Goal: Complete application form

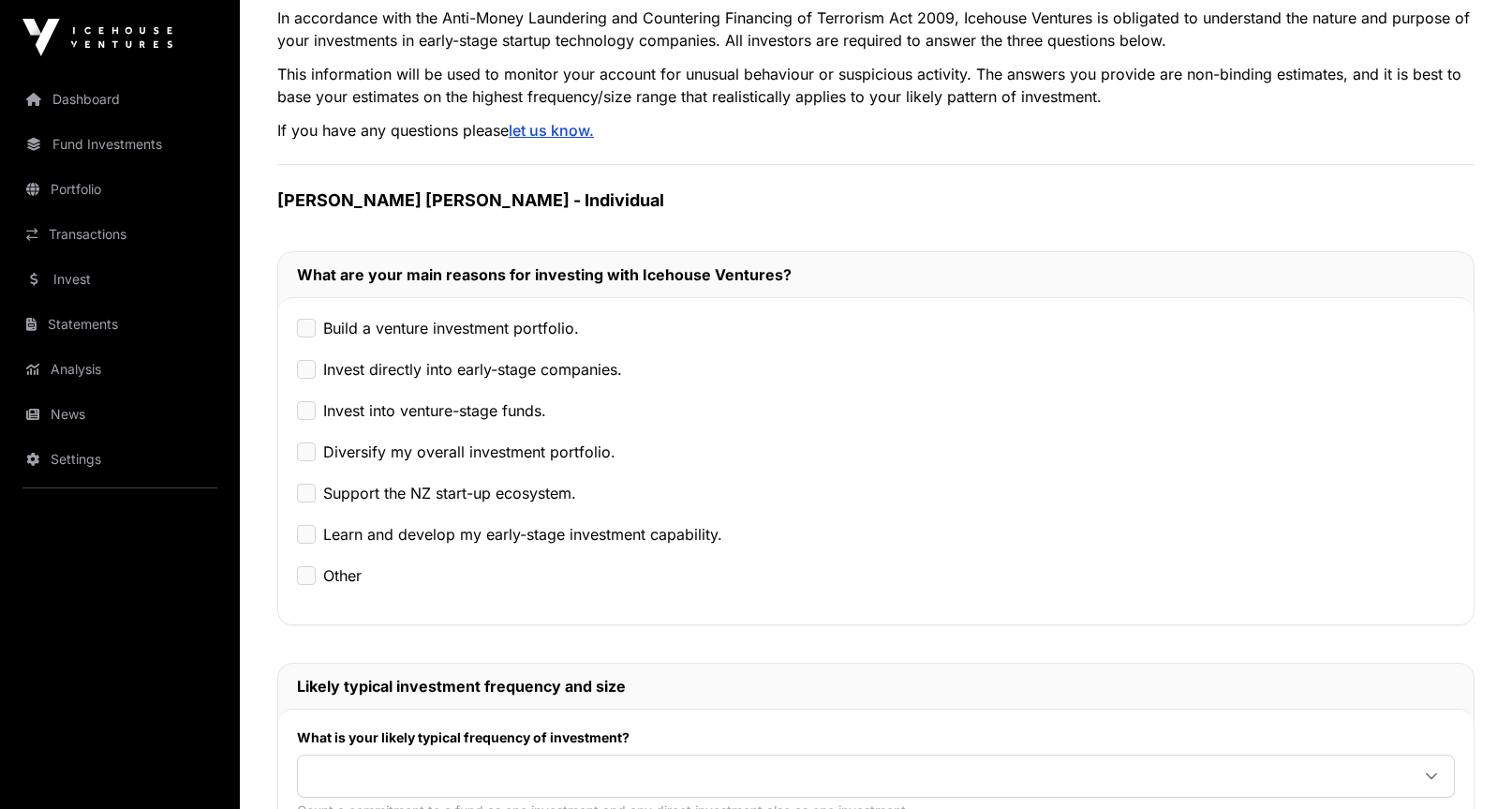
scroll to position [165, 0]
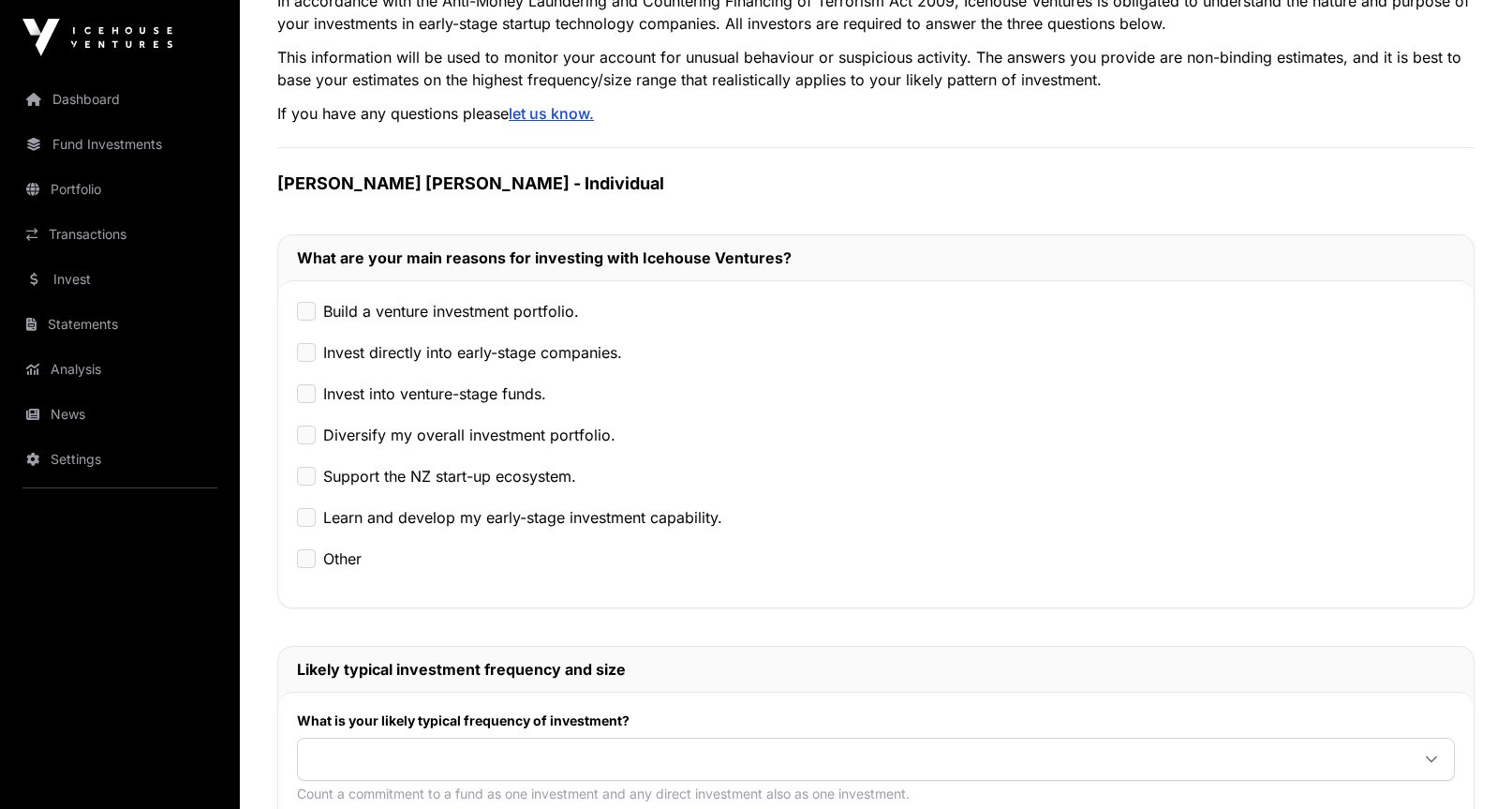
click at [517, 318] on label "Build a venture investment portfolio." at bounding box center [451, 310] width 256 height 23
click at [457, 347] on label "Invest directly into early-stage companies." at bounding box center [473, 352] width 299 height 23
click at [407, 397] on label "Invest into venture-stage funds." at bounding box center [434, 394] width 223 height 23
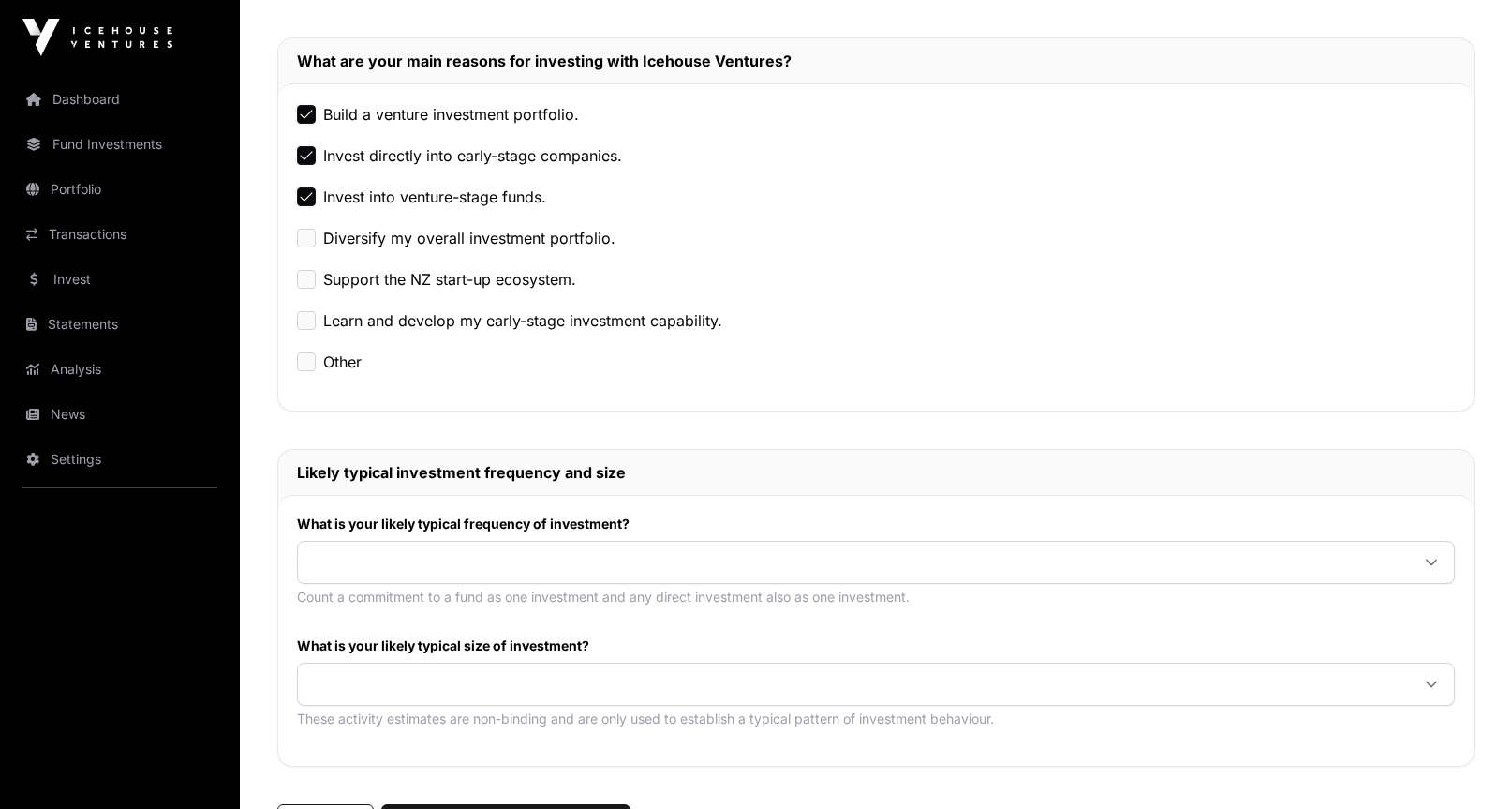
scroll to position [366, 0]
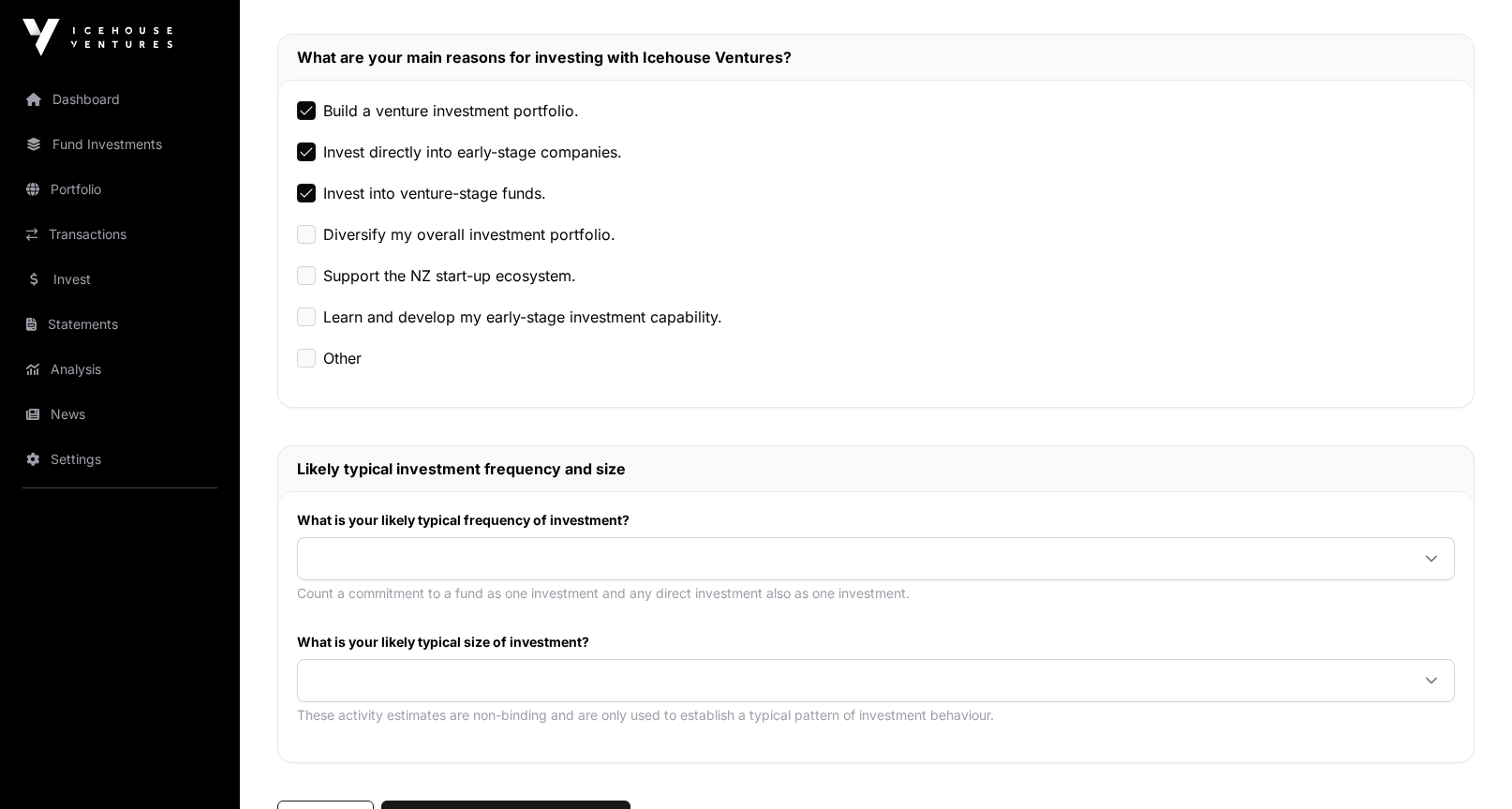
click at [445, 305] on label "Learn and develop my early-stage investment capability." at bounding box center [523, 316] width 400 height 23
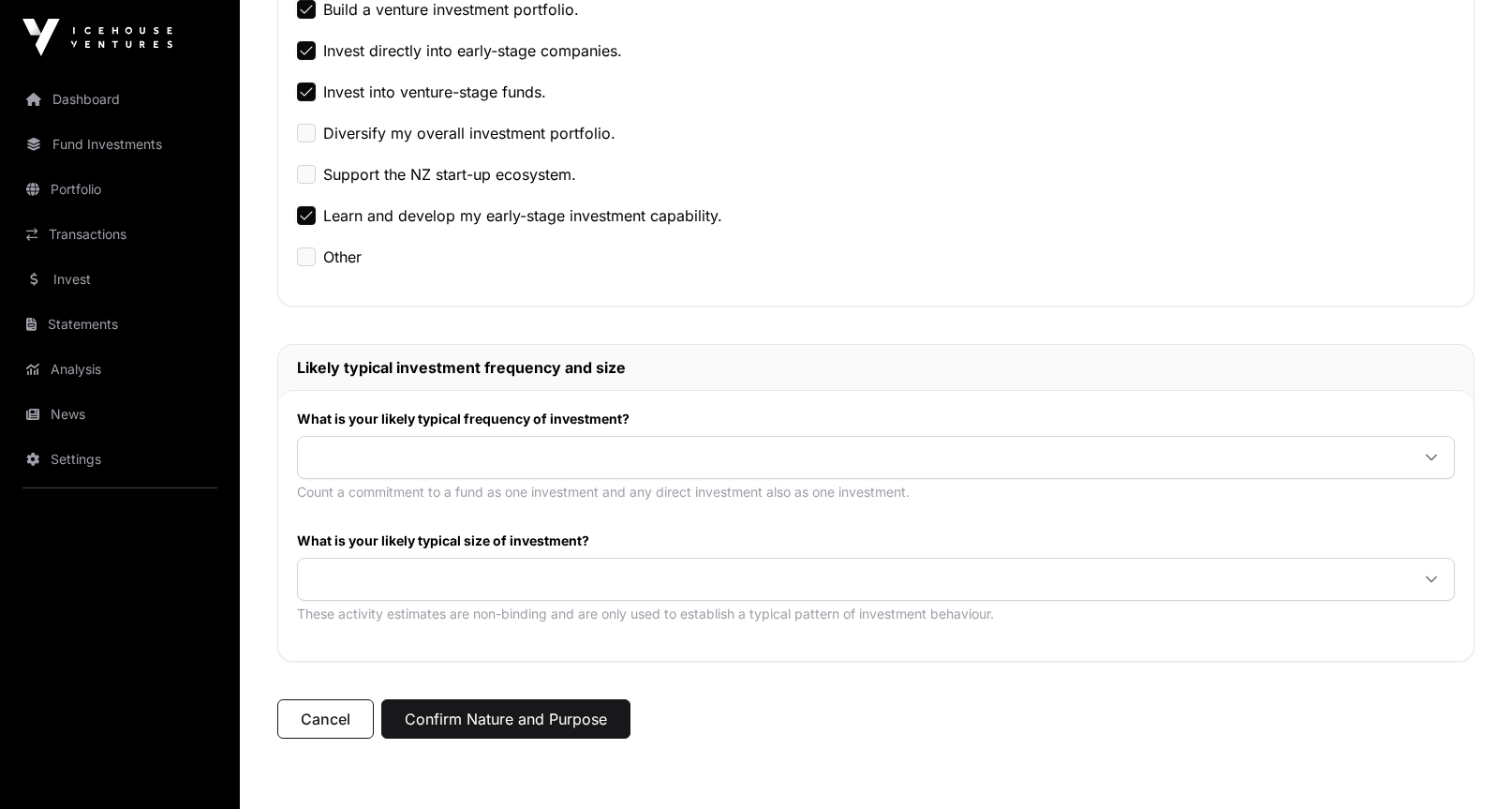
scroll to position [492, 0]
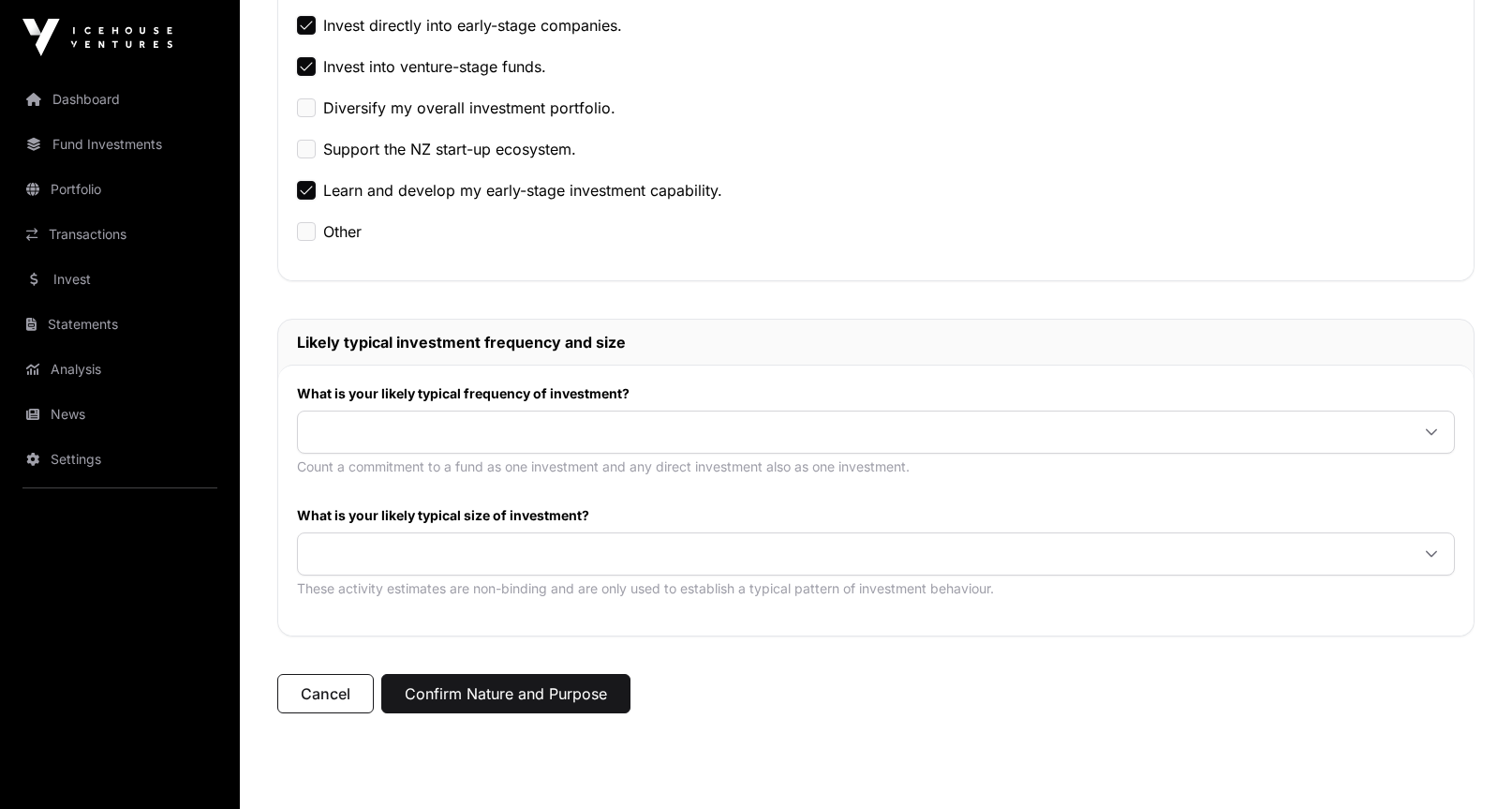
click at [456, 488] on div "What is your likely typical frequency of investment? Count a commitment to a fu…" at bounding box center [876, 500] width 1196 height 271
click at [465, 405] on div "What is your likely typical frequency of investment? Count a commitment to a fu…" at bounding box center [876, 436] width 1158 height 103
click at [478, 451] on div at bounding box center [876, 431] width 1158 height 43
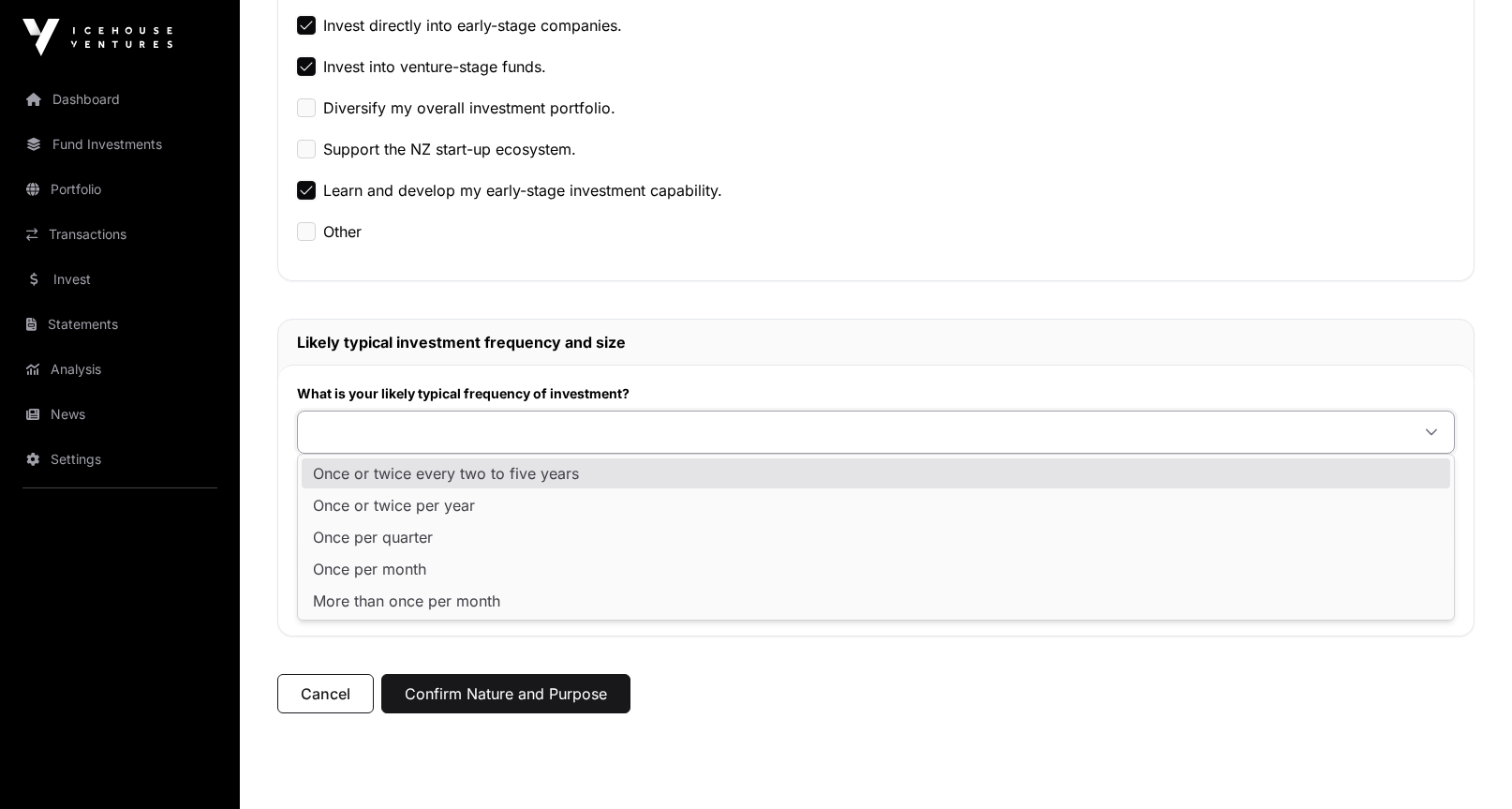
click at [477, 480] on span "Once or twice every two to five years" at bounding box center [446, 473] width 266 height 15
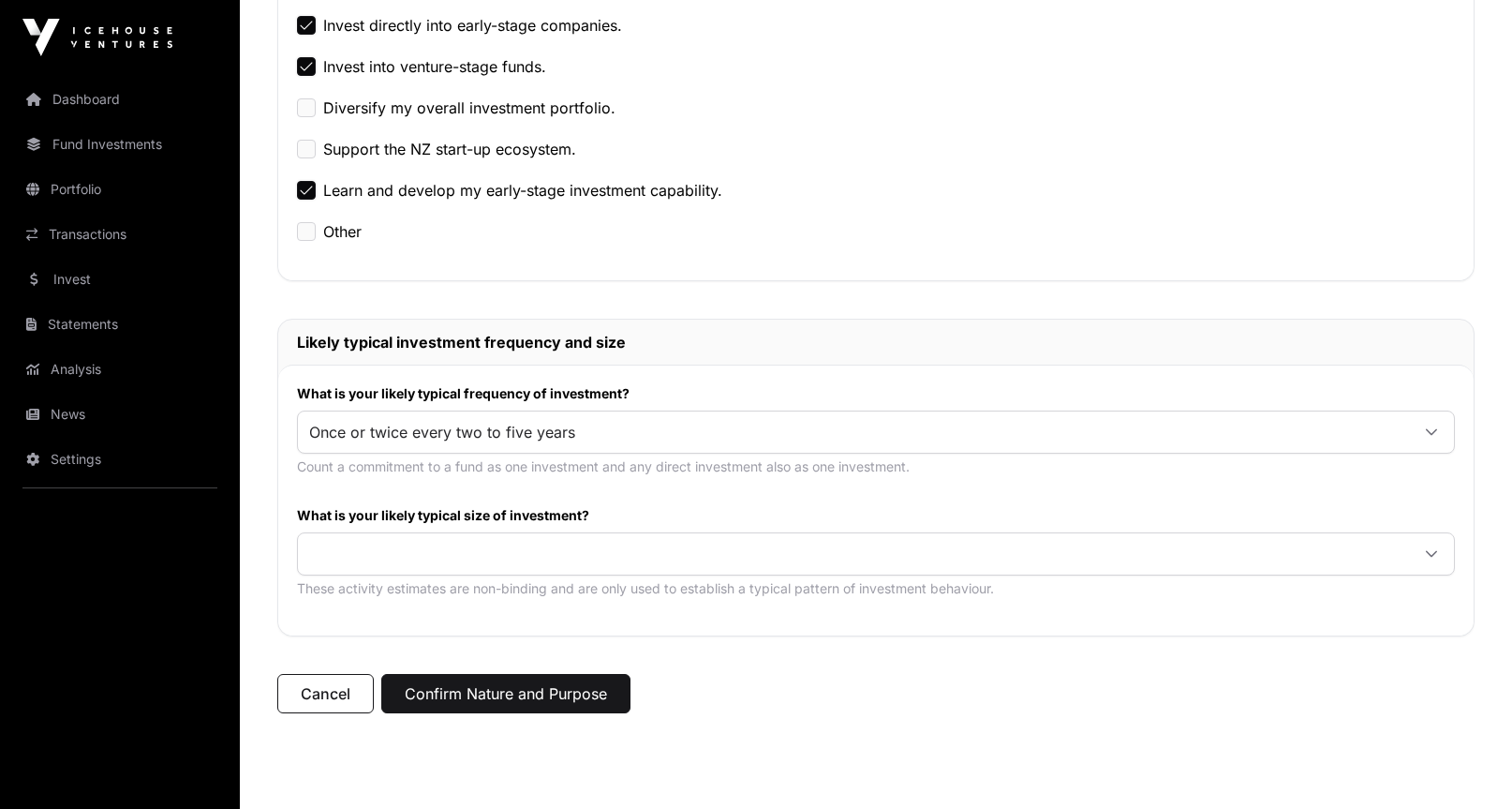
click at [536, 370] on div "What is your likely typical frequency of investment? Once or twice every two to…" at bounding box center [876, 500] width 1196 height 271
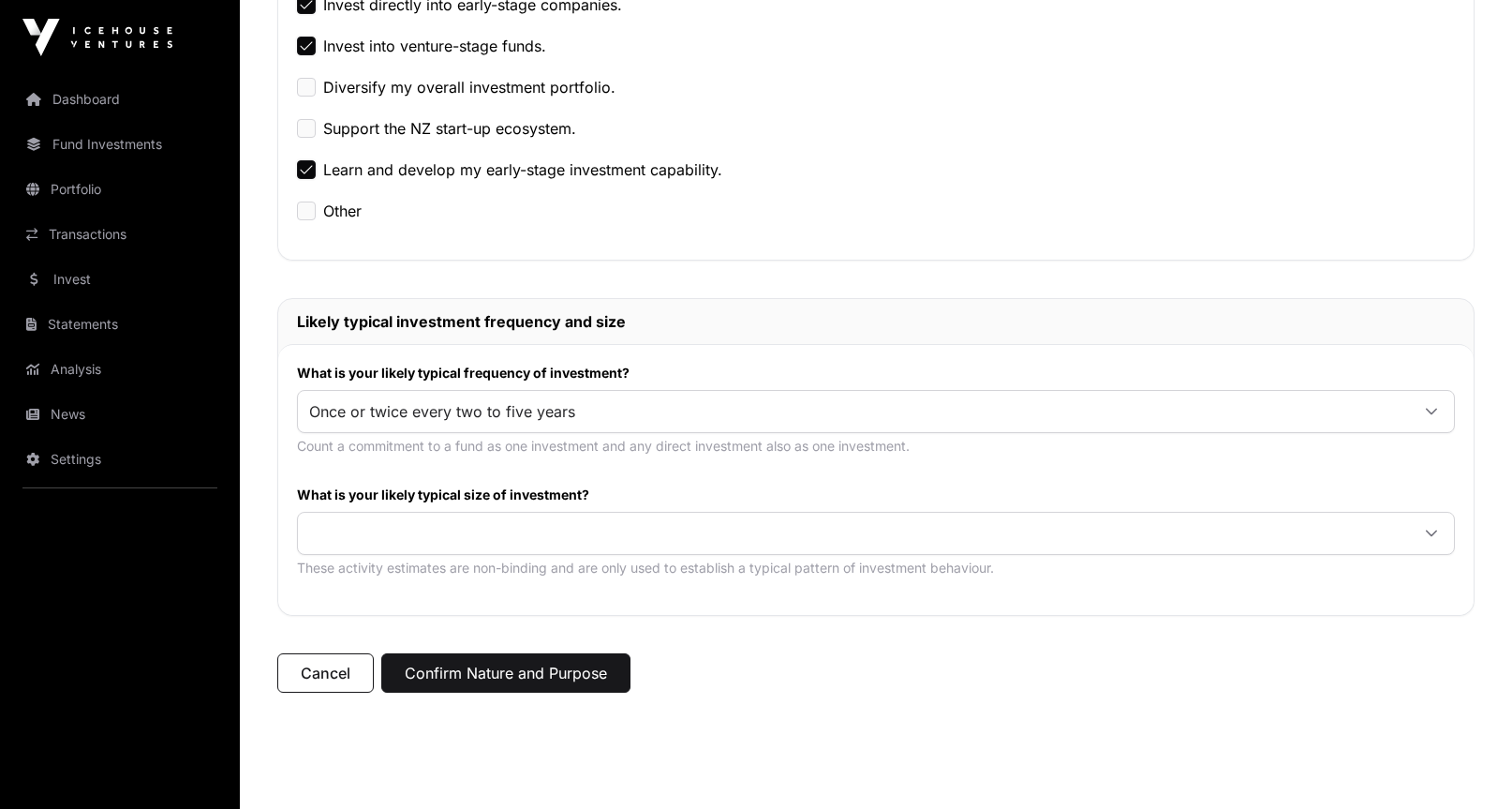
scroll to position [533, 0]
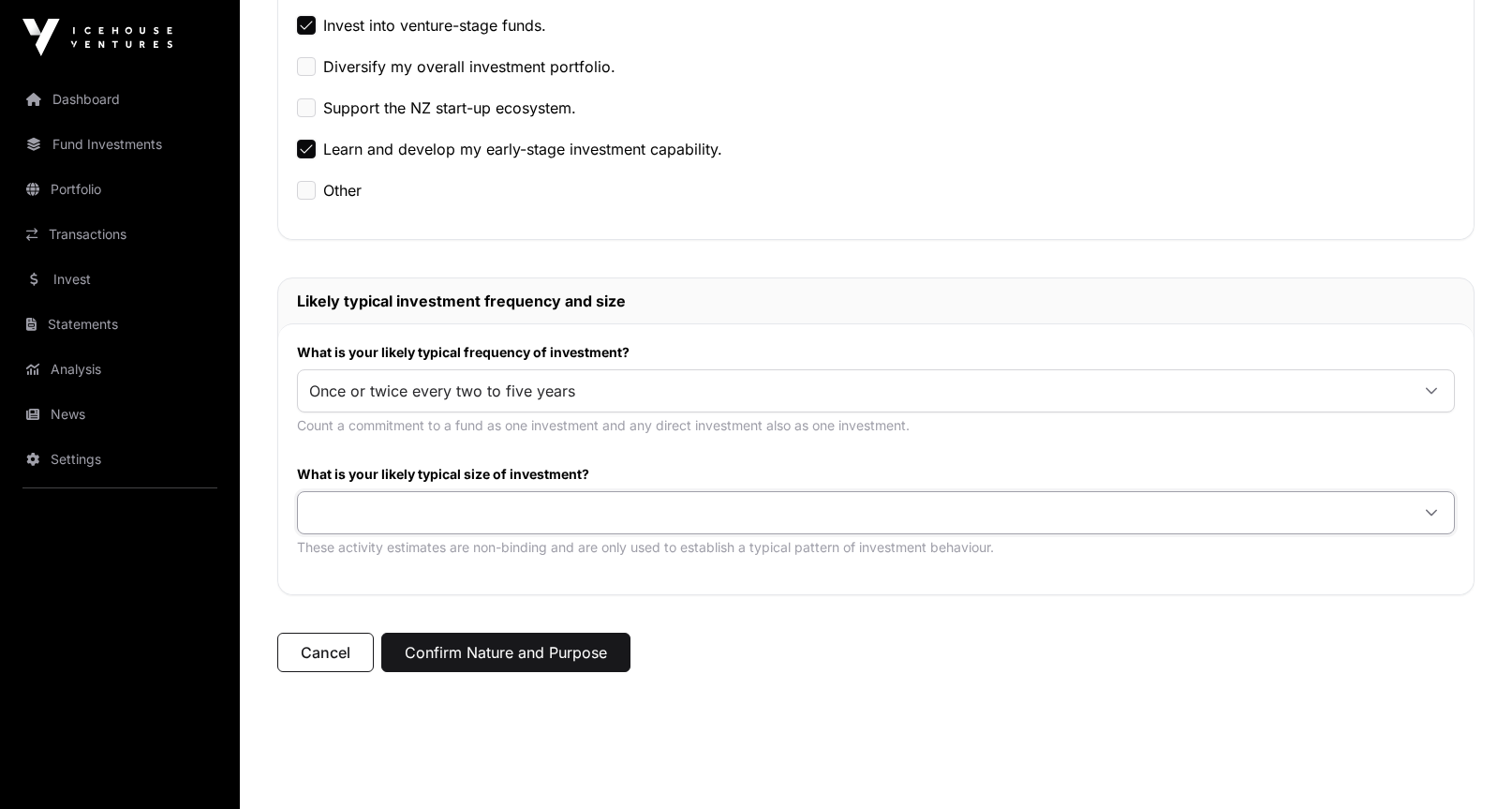
click at [473, 508] on span at bounding box center [854, 513] width 1111 height 34
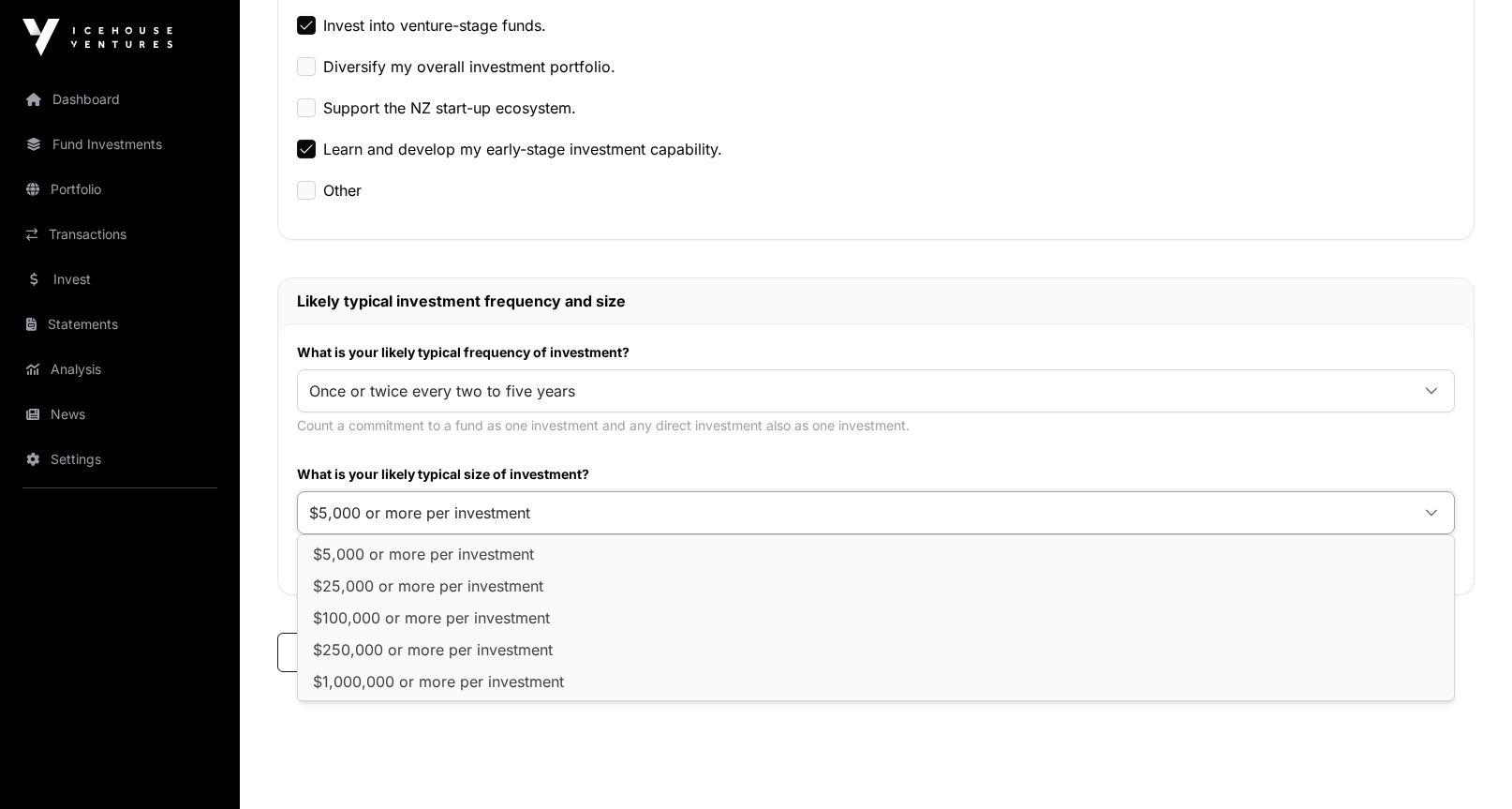
click at [492, 546] on span "$5,000 or more per investment" at bounding box center [423, 553] width 221 height 15
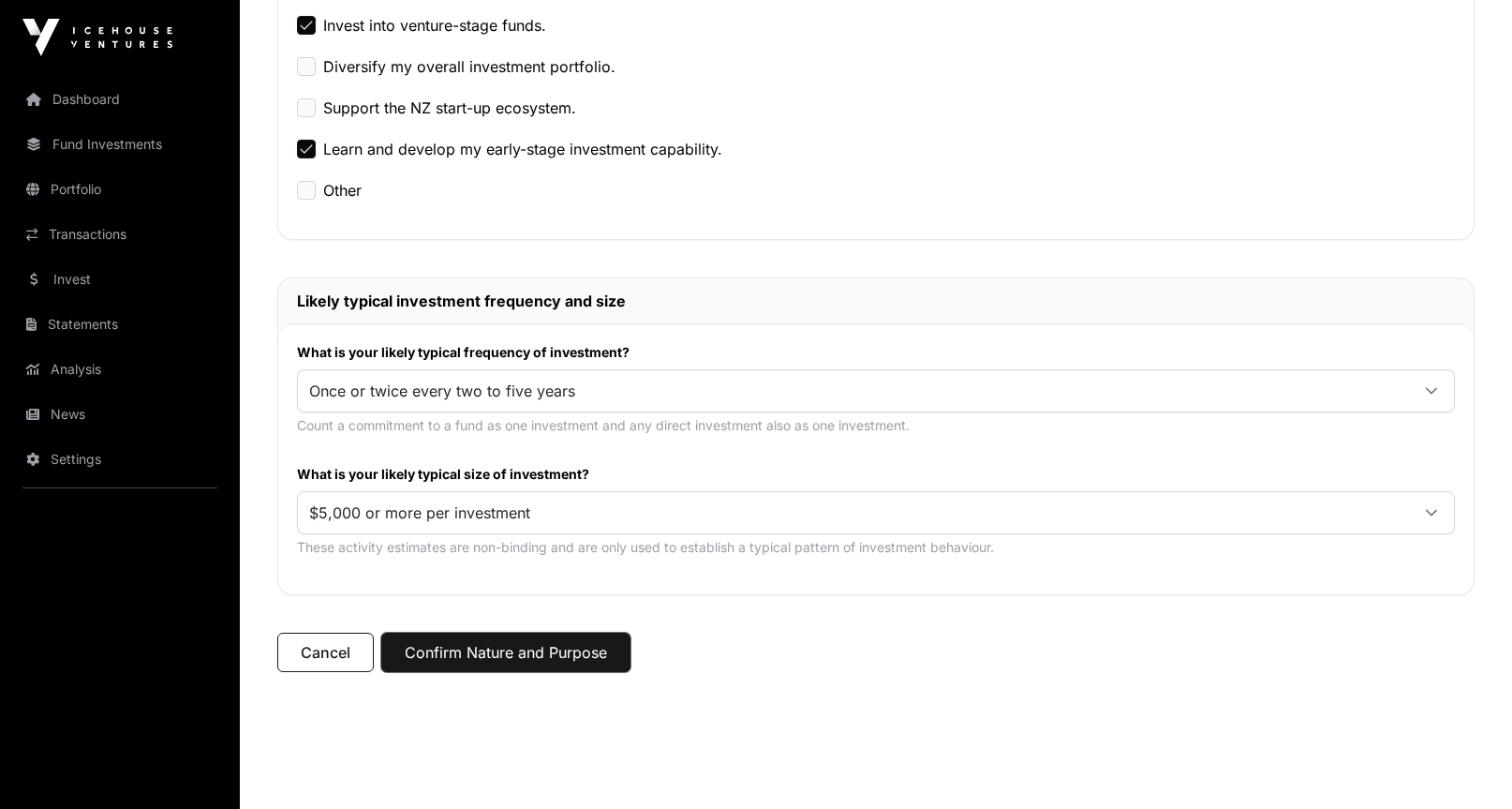
click at [537, 642] on button "Confirm Nature and Purpose" at bounding box center [506, 652] width 249 height 40
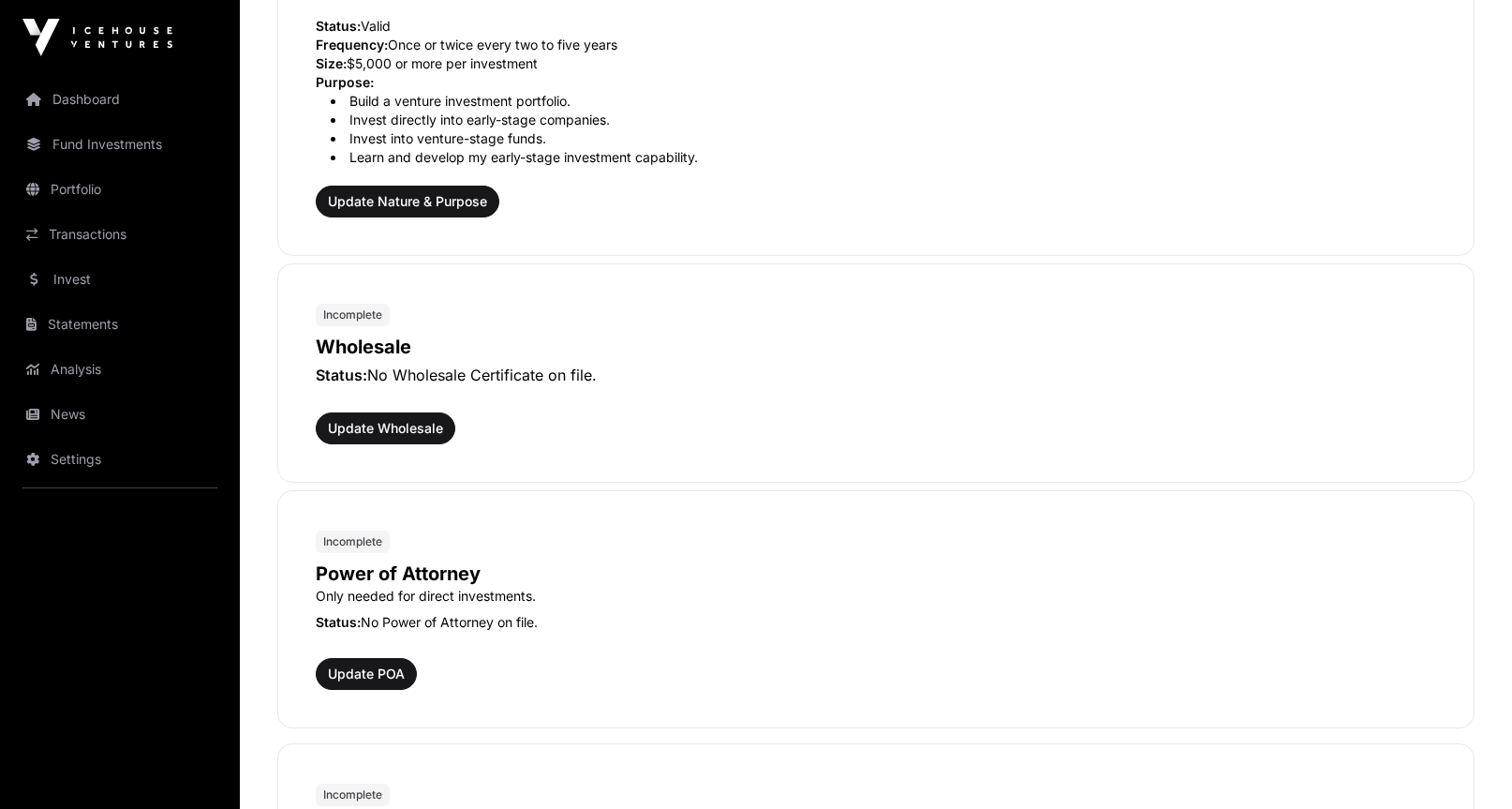
scroll to position [784, 0]
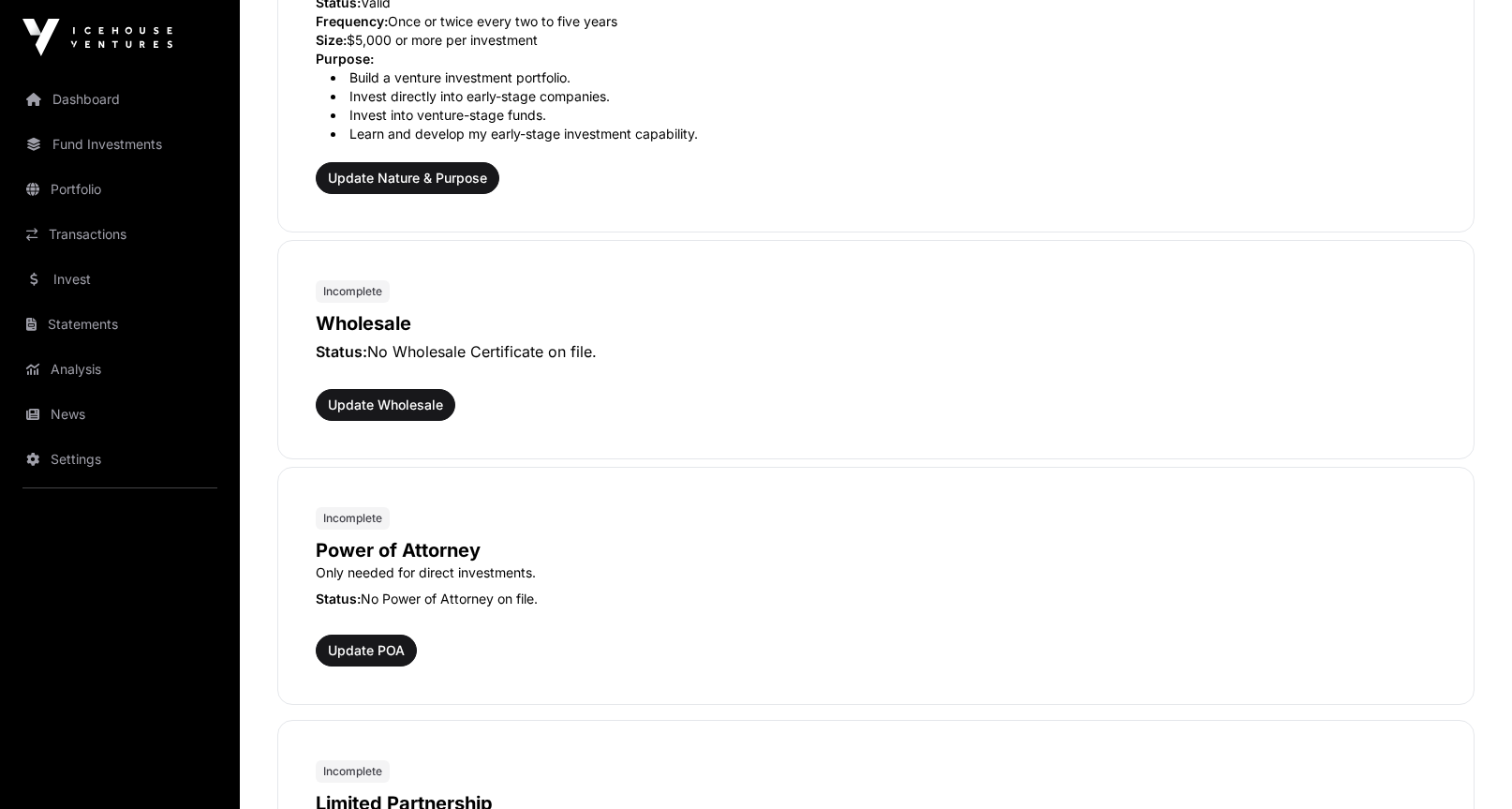
click at [399, 385] on div "Wholesale Status: No Wholesale Certificate on file. Update Wholesale" at bounding box center [876, 361] width 1120 height 118
click at [401, 394] on button "Update Wholesale" at bounding box center [386, 404] width 140 height 32
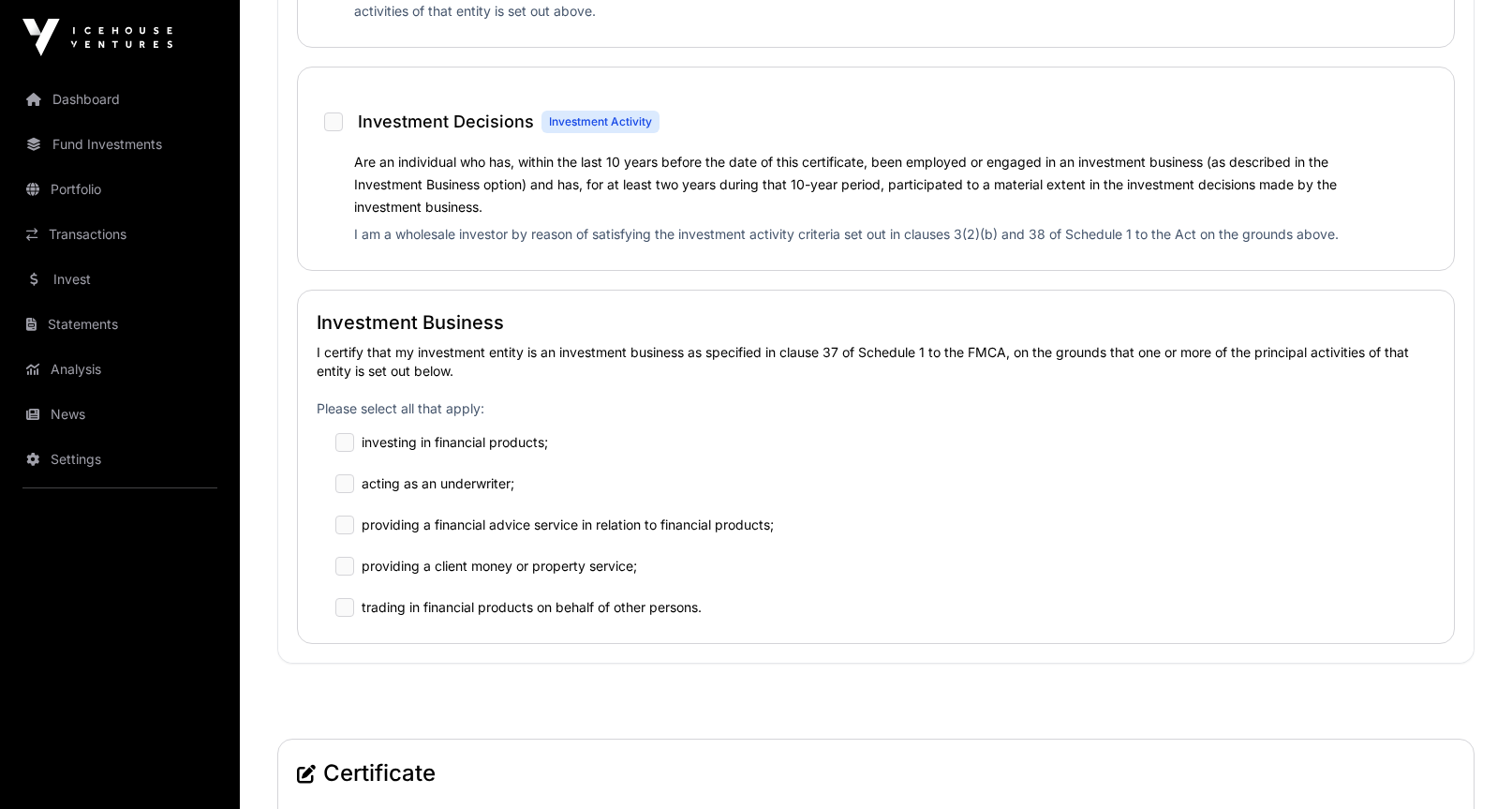
scroll to position [1418, 0]
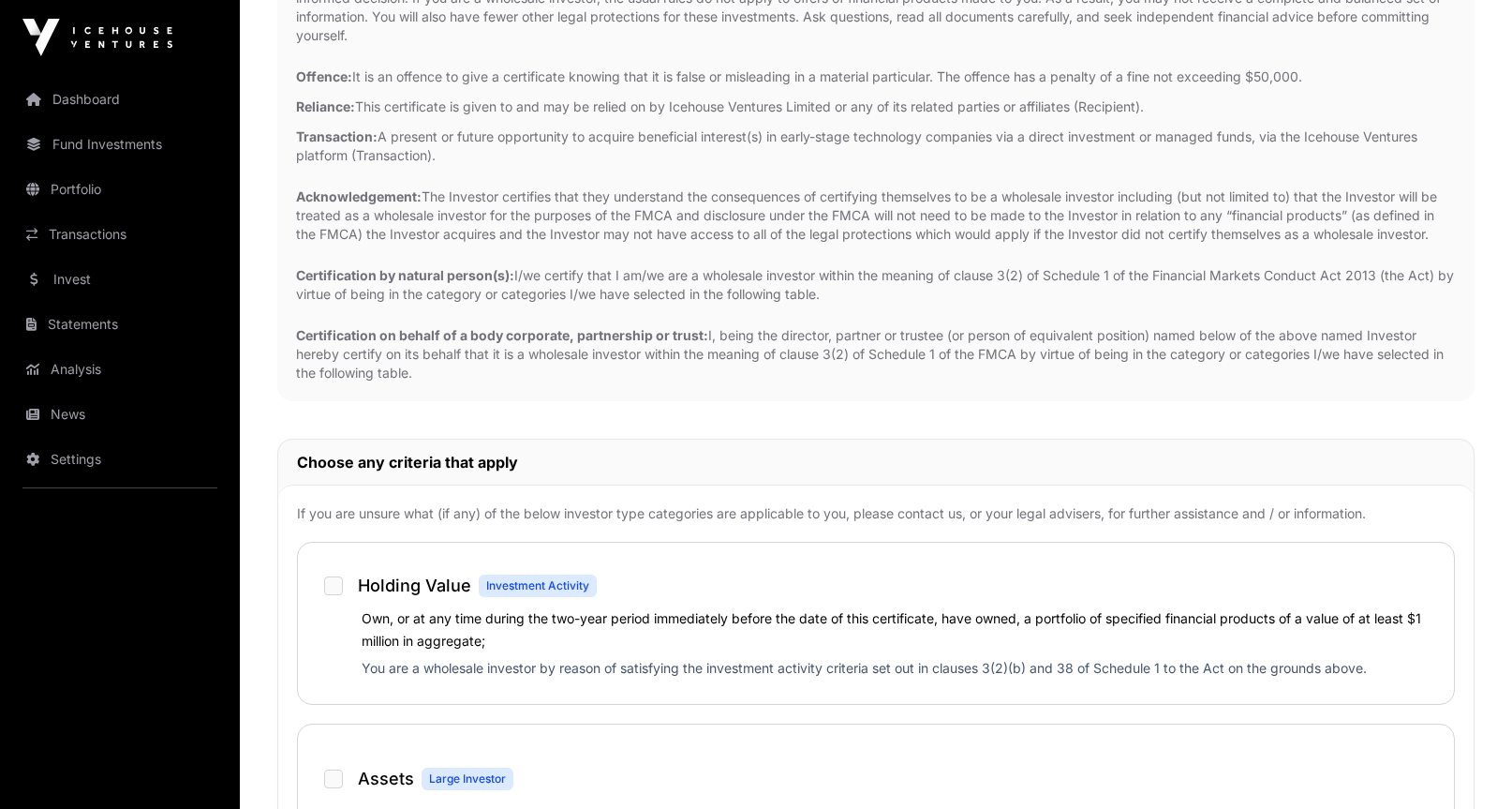
click at [383, 616] on label "Own, or at any time during the two-year period immediately before the date of t…" at bounding box center [891, 629] width 1060 height 39
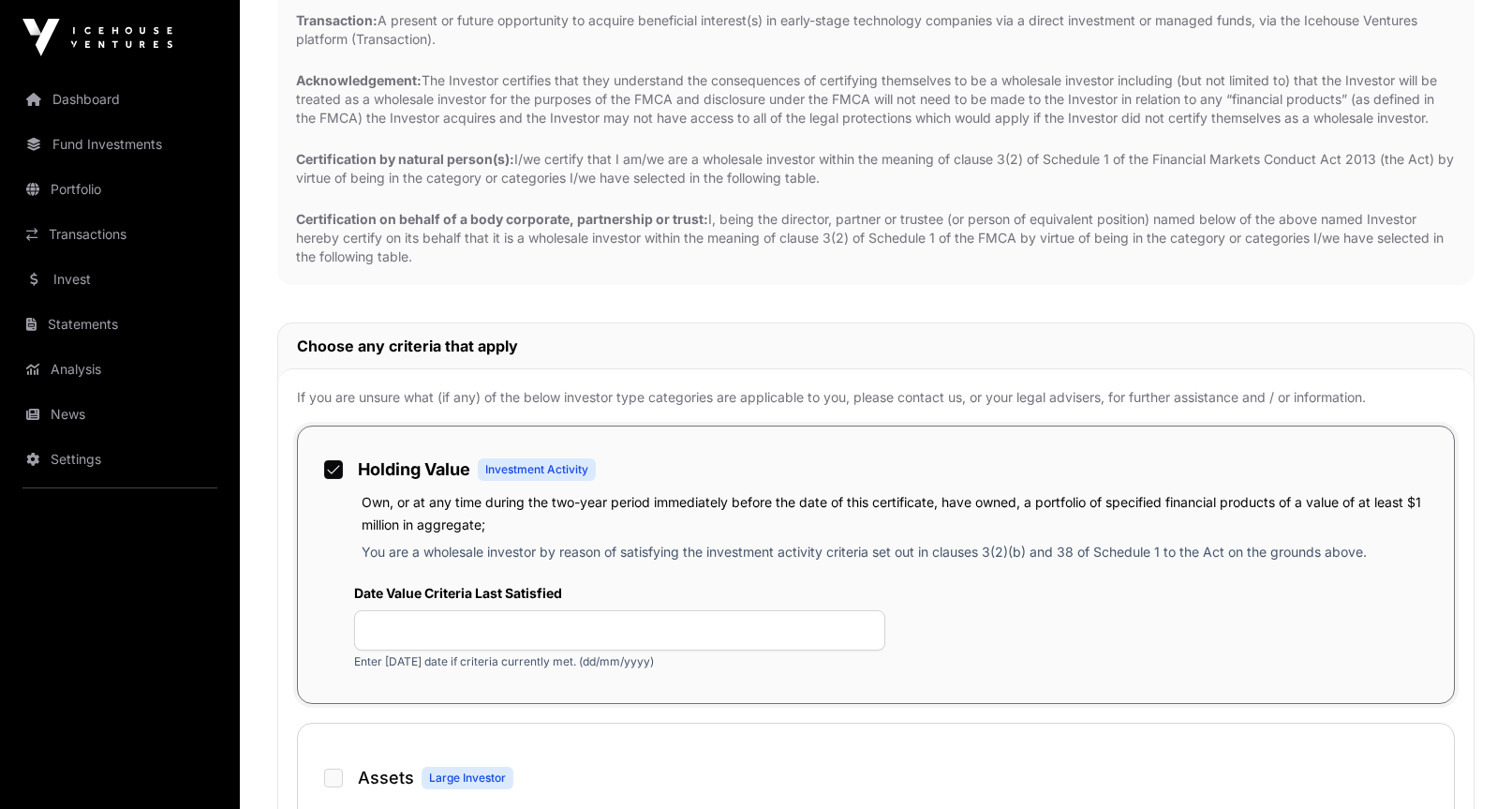
scroll to position [429, 0]
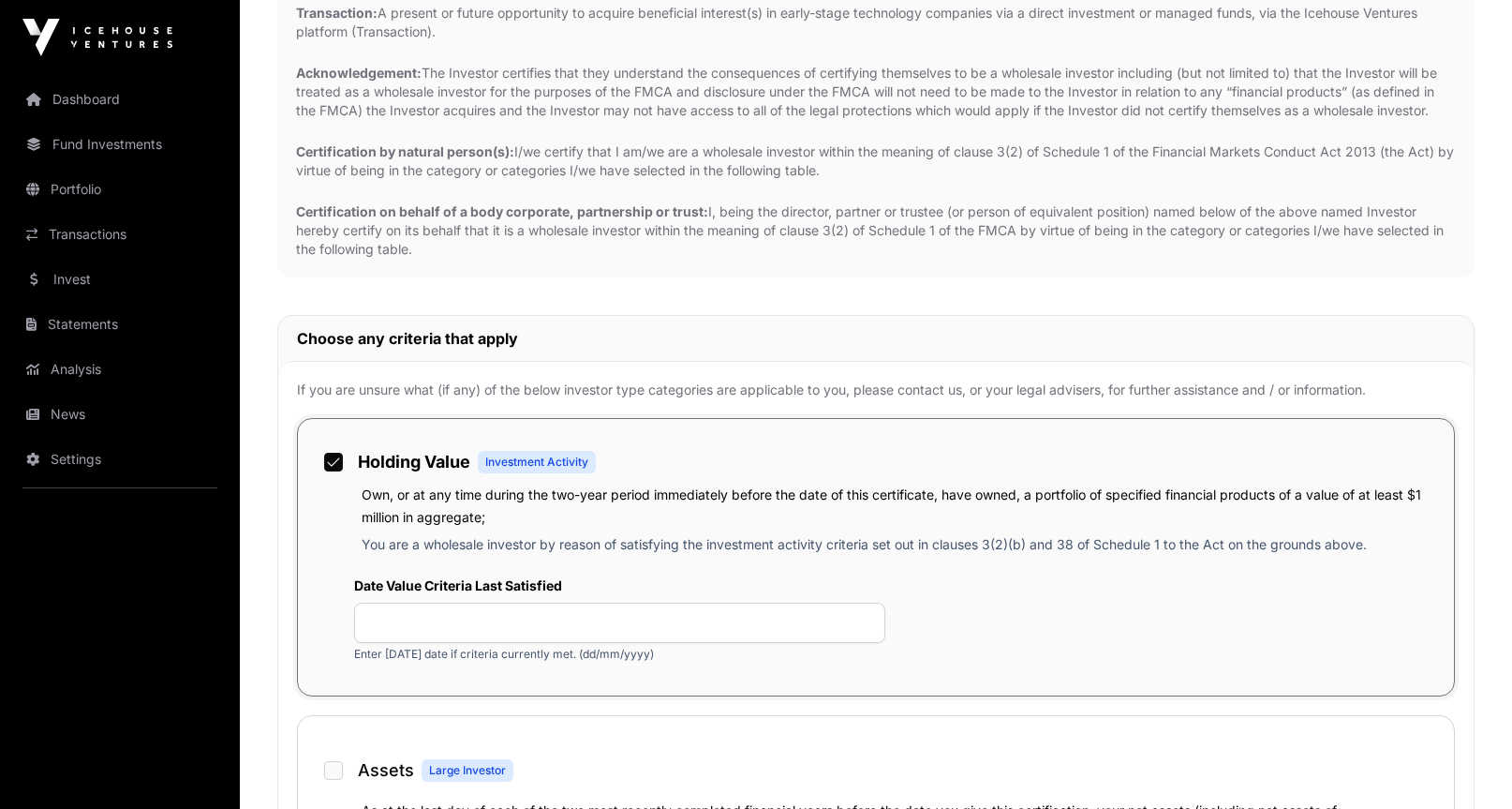
click at [635, 531] on div "Own, or at any time during the two-year period immediately before the date of t…" at bounding box center [875, 521] width 1119 height 78
click at [342, 453] on div at bounding box center [333, 462] width 19 height 19
click at [333, 472] on div "Holding Value Investment Activity" at bounding box center [875, 459] width 1119 height 45
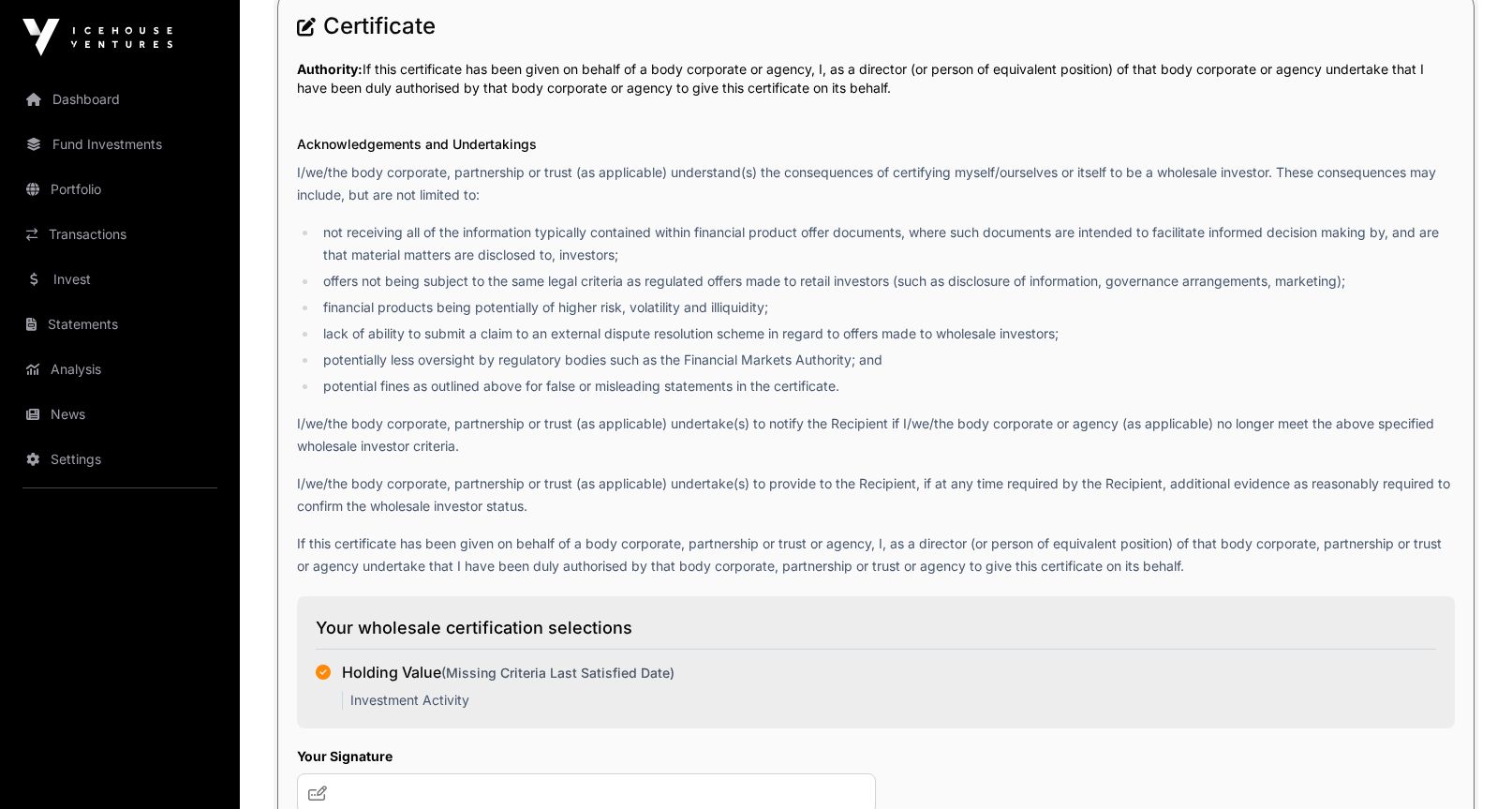
scroll to position [2264, 0]
